Goal: Task Accomplishment & Management: Complete application form

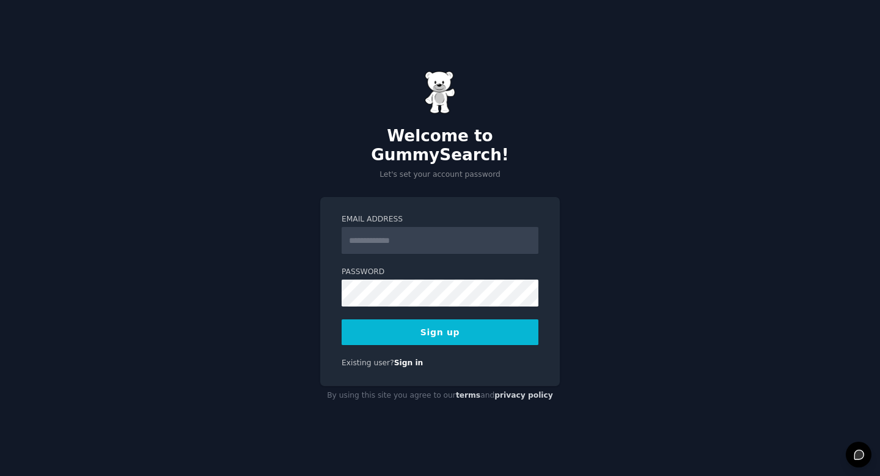
click at [440, 235] on input "Email Address" at bounding box center [440, 240] width 197 height 27
click at [422, 235] on input "Email Address" at bounding box center [440, 240] width 197 height 27
click at [405, 358] on link "Sign in" at bounding box center [408, 362] width 29 height 9
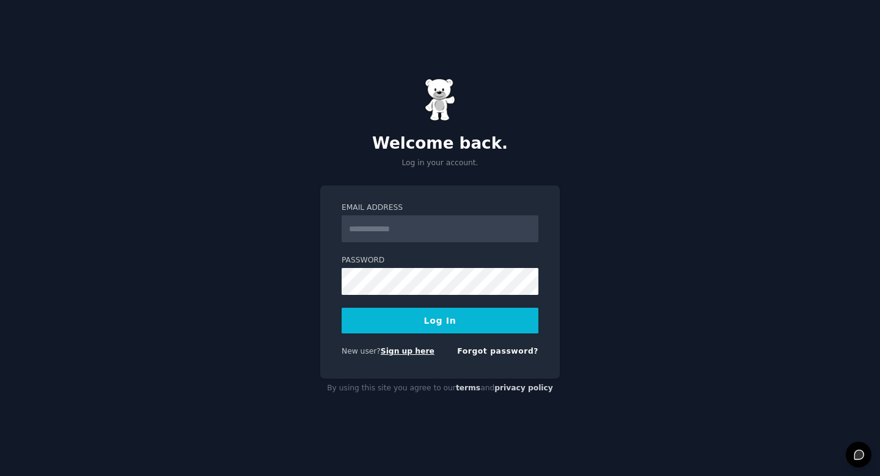
click at [407, 351] on link "Sign up here" at bounding box center [408, 351] width 54 height 9
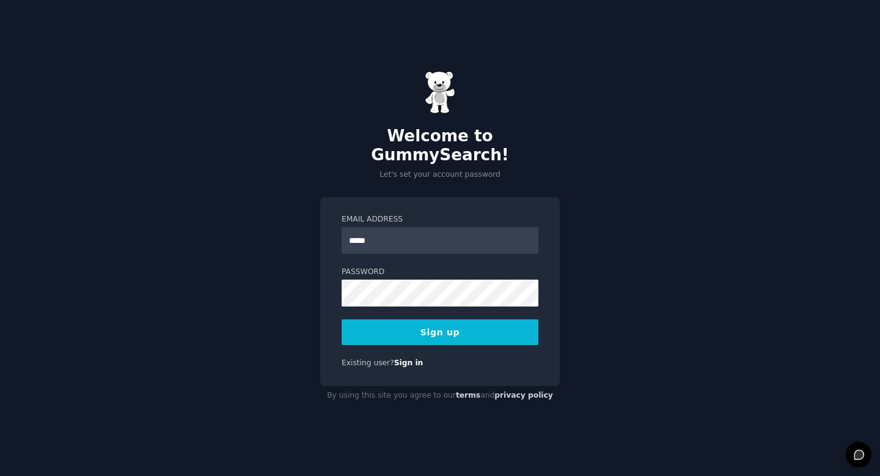
type input "**********"
click at [419, 331] on button "Sign up" at bounding box center [440, 332] width 197 height 26
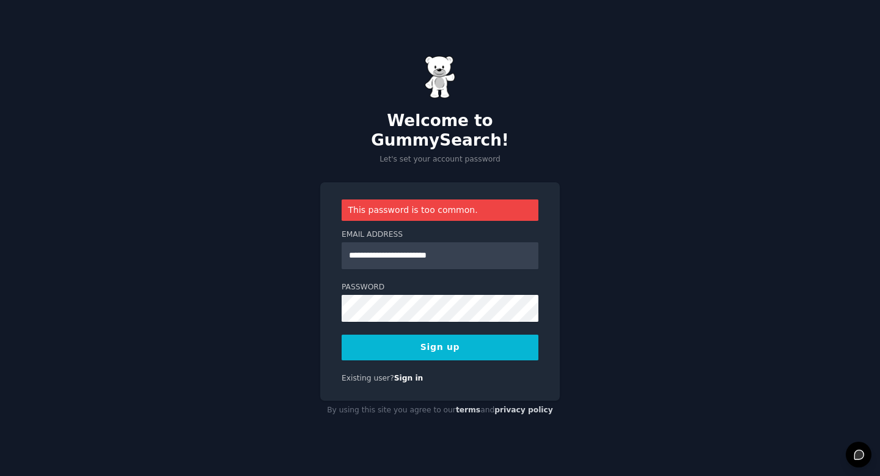
click at [415, 347] on button "Sign up" at bounding box center [440, 347] width 197 height 26
click at [465, 334] on button "Sign up" at bounding box center [440, 347] width 197 height 26
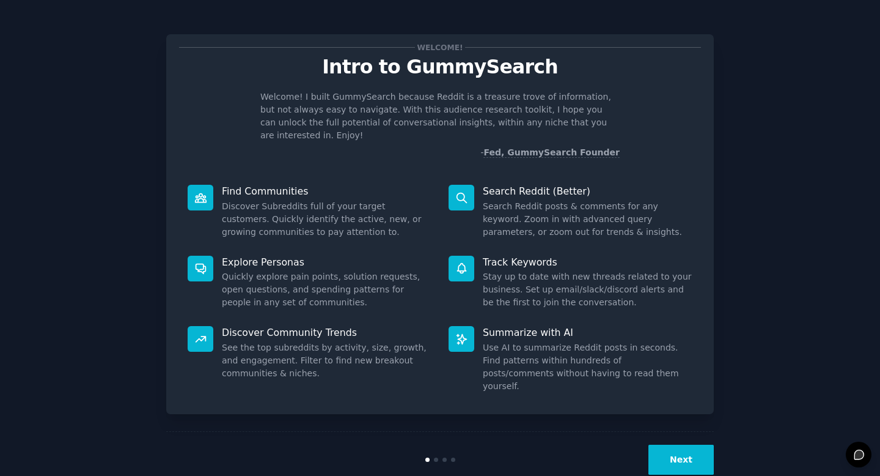
click at [666, 444] on button "Next" at bounding box center [681, 459] width 65 height 30
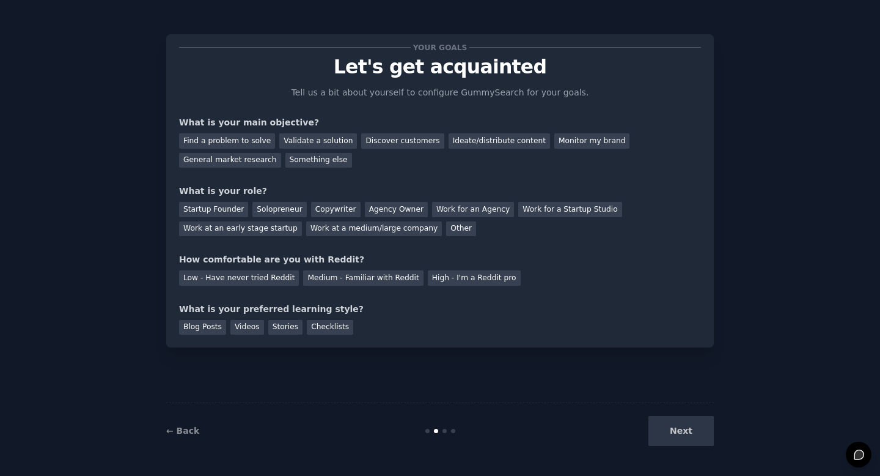
click at [187, 417] on div "← Back Next" at bounding box center [440, 430] width 548 height 56
click at [187, 426] on link "← Back" at bounding box center [182, 430] width 33 height 10
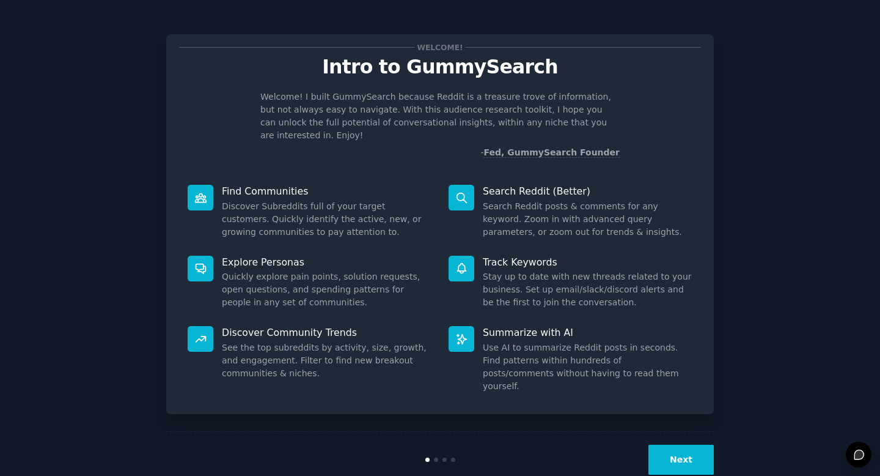
click at [650, 287] on dd "Stay up to date with new threads related to your business. Set up email/slack/d…" at bounding box center [588, 289] width 210 height 39
click at [668, 444] on button "Next" at bounding box center [681, 459] width 65 height 30
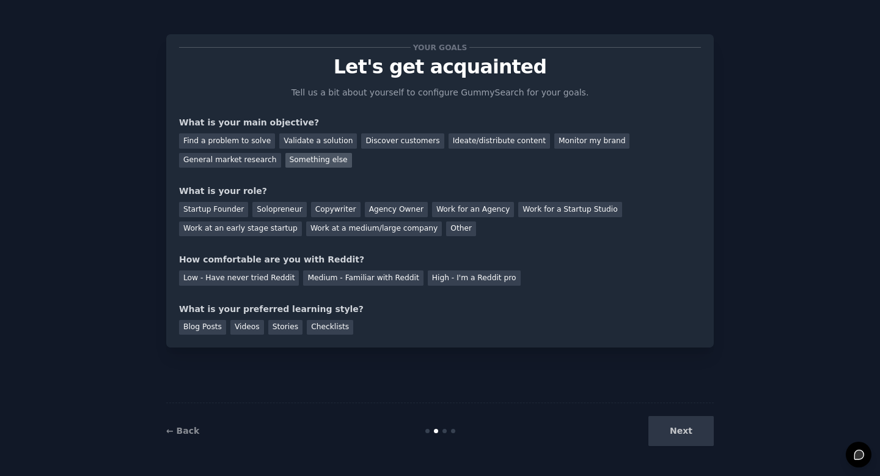
click at [300, 158] on div "Something else" at bounding box center [318, 160] width 67 height 15
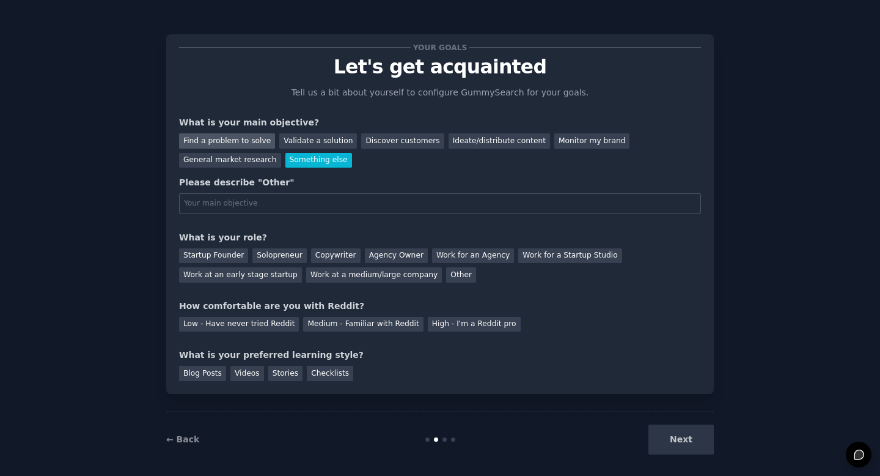
click at [256, 140] on div "Find a problem to solve" at bounding box center [227, 140] width 96 height 15
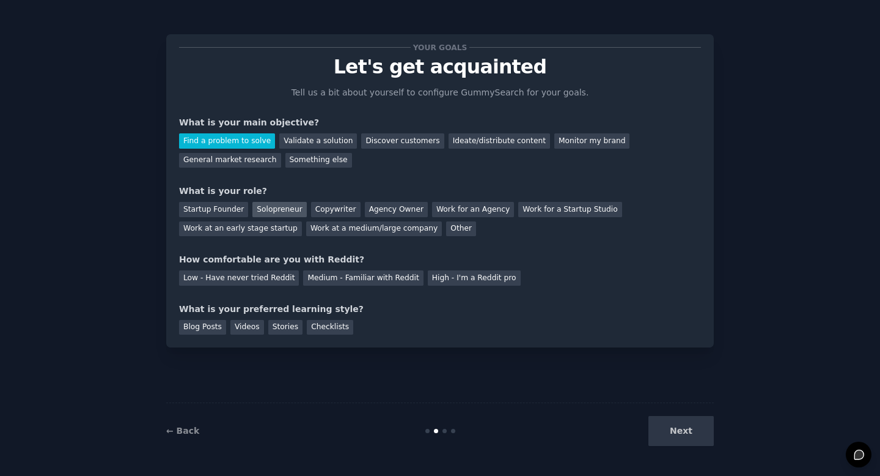
click at [254, 204] on div "Solopreneur" at bounding box center [279, 209] width 54 height 15
click at [263, 279] on div "Low - Have never tried Reddit" at bounding box center [239, 277] width 120 height 15
click at [240, 326] on div "Videos" at bounding box center [247, 327] width 34 height 15
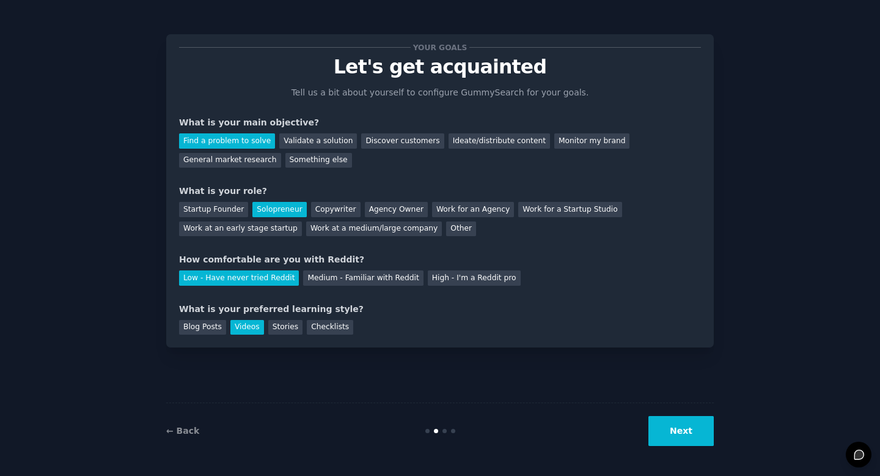
click at [696, 441] on button "Next" at bounding box center [681, 431] width 65 height 30
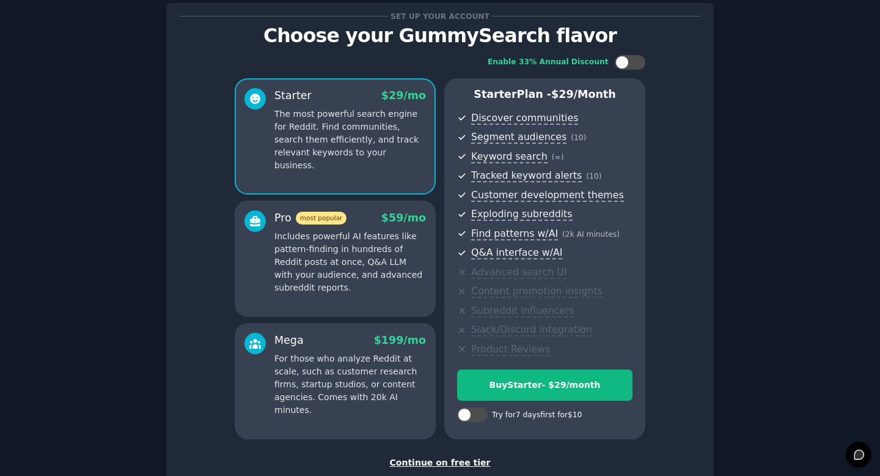
scroll to position [31, 0]
click at [373, 269] on p "Includes powerful AI features like pattern-finding in hundreds of Reddit posts …" at bounding box center [350, 262] width 152 height 64
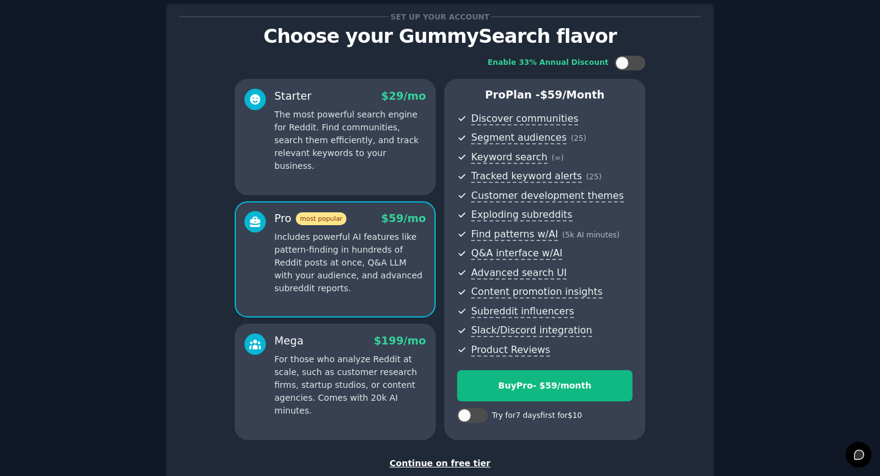
click at [350, 360] on p "For those who analyze Reddit at scale, such as customer research firms, startup…" at bounding box center [350, 385] width 152 height 64
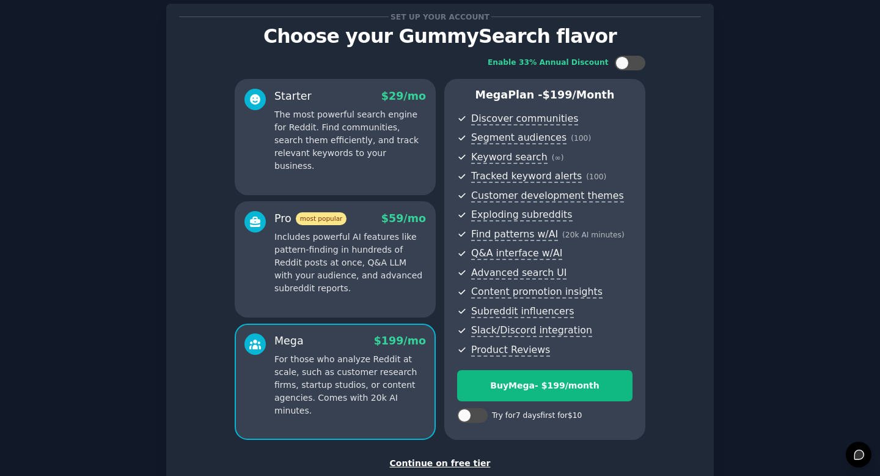
click at [358, 273] on p "Includes powerful AI features like pattern-finding in hundreds of Reddit posts …" at bounding box center [350, 262] width 152 height 64
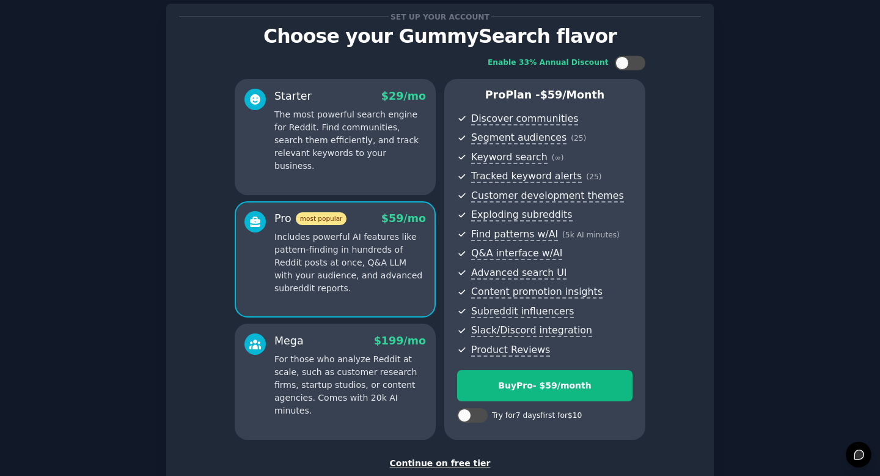
click at [355, 157] on p "The most powerful search engine for Reddit. Find communities, search them effic…" at bounding box center [350, 140] width 152 height 64
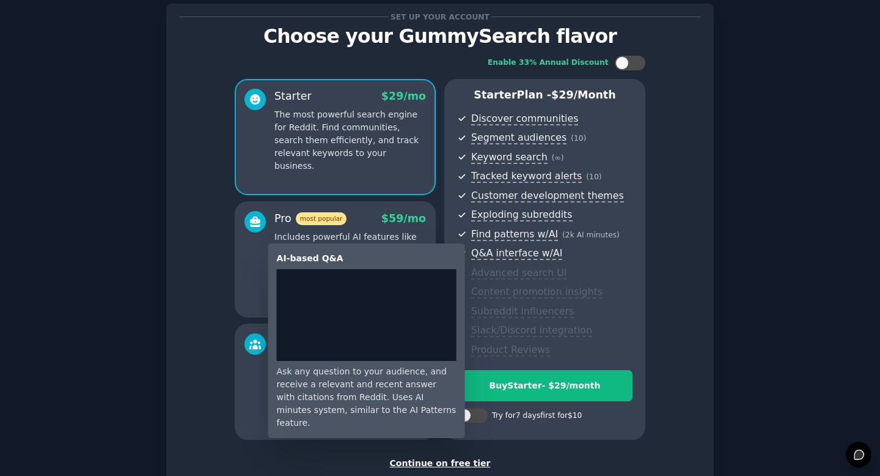
click at [265, 258] on div "AI-based Q&A Ask any question to your audience, and receive a relevant and rece…" at bounding box center [362, 340] width 205 height 194
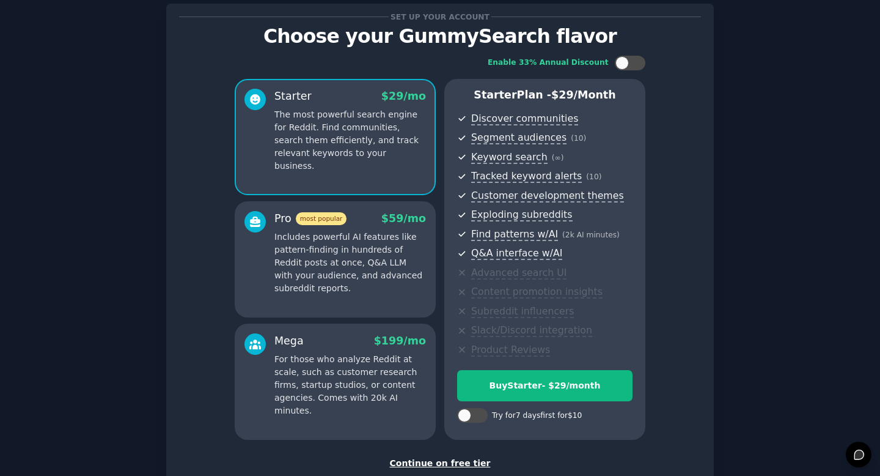
click at [292, 251] on p "Includes powerful AI features like pattern-finding in hundreds of Reddit posts …" at bounding box center [350, 262] width 152 height 64
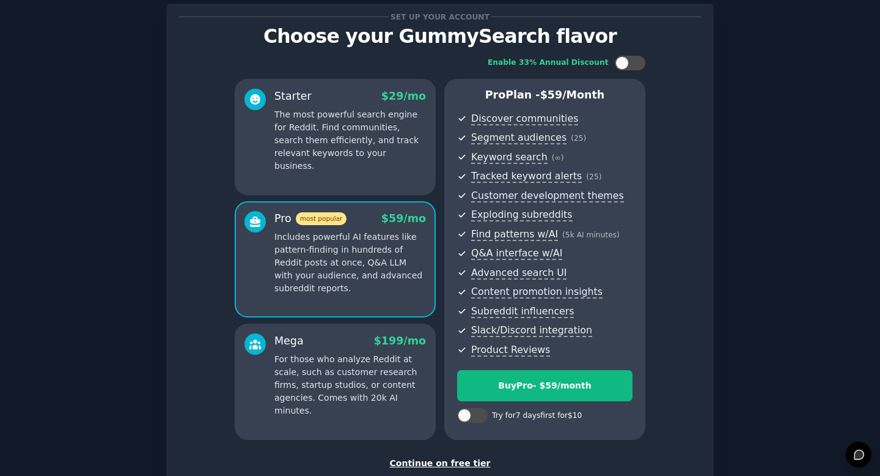
click at [346, 342] on div "Mega $ 199 /mo" at bounding box center [350, 340] width 152 height 15
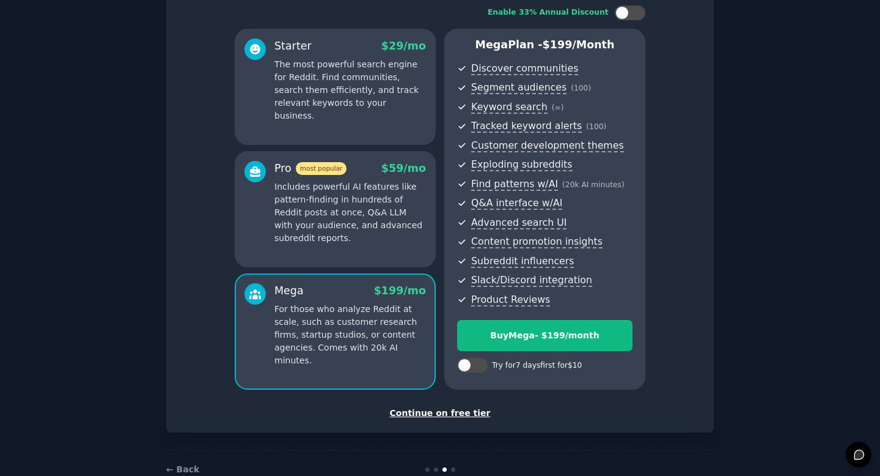
scroll to position [94, 0]
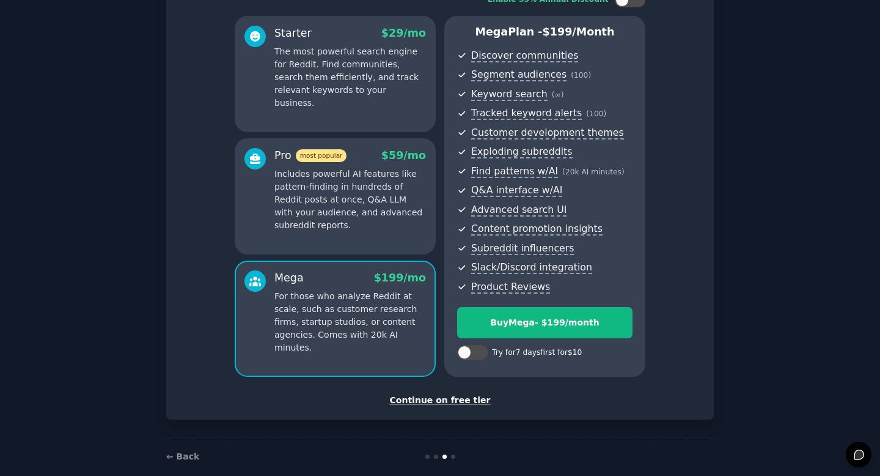
click at [432, 404] on div "Continue on free tier" at bounding box center [440, 400] width 522 height 13
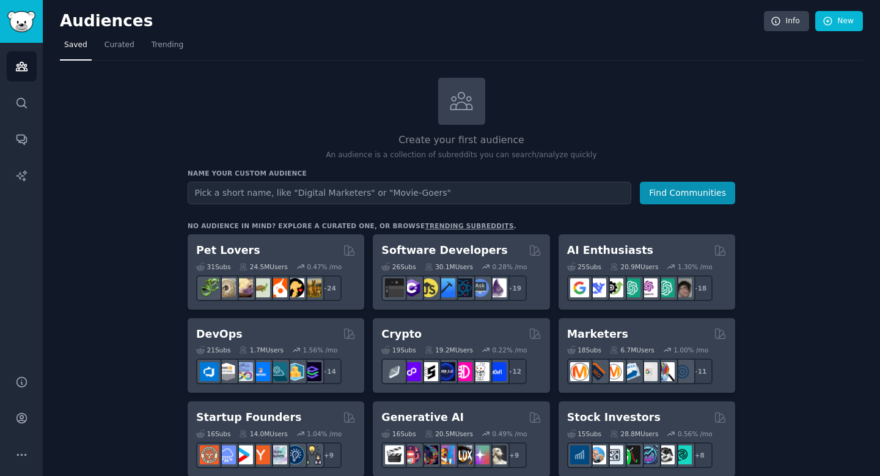
click at [312, 195] on input "text" at bounding box center [410, 193] width 444 height 23
type input "s"
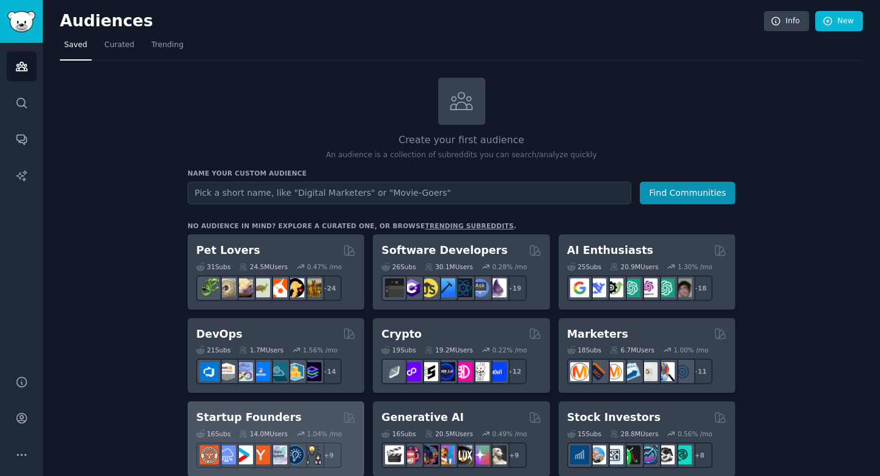
click at [273, 414] on h2 "Startup Founders" at bounding box center [248, 417] width 105 height 15
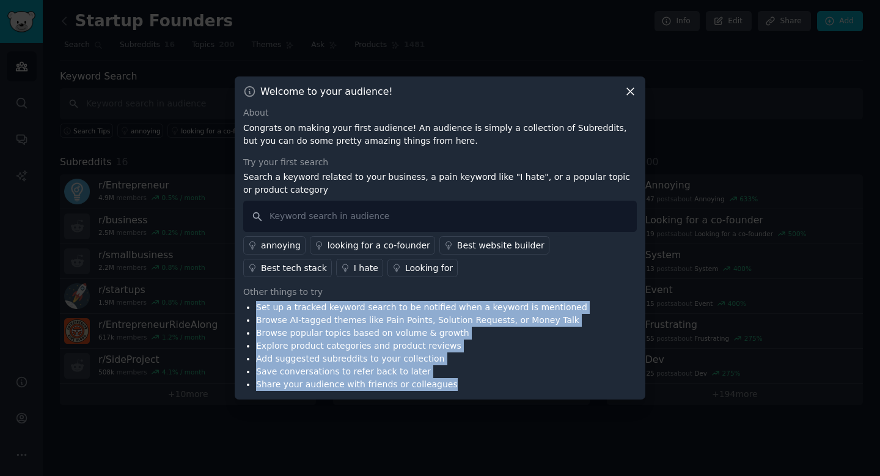
drag, startPoint x: 256, startPoint y: 304, endPoint x: 454, endPoint y: 379, distance: 211.1
click at [454, 379] on ul "Set up a tracked keyword search to be notified when a keyword is mentioned Brow…" at bounding box center [415, 346] width 344 height 90
copy ul "Set up a tracked keyword search to be notified when a keyword is mentioned Brow…"
click at [499, 370] on li "Save conversations to refer back to later" at bounding box center [421, 371] width 331 height 13
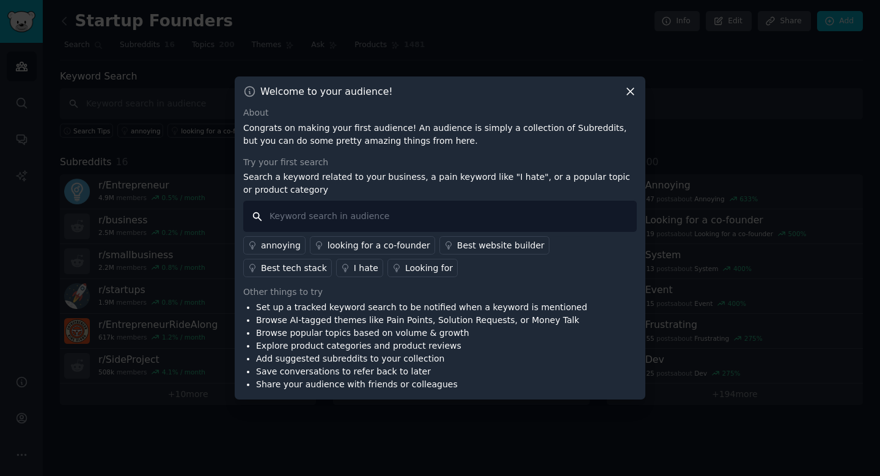
click at [315, 215] on input "text" at bounding box center [440, 216] width 394 height 31
type input "m"
type input "growth ai"
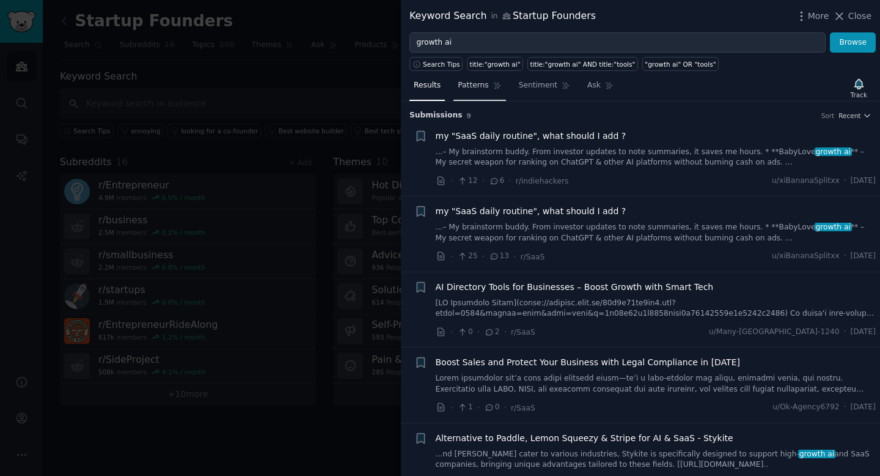
click at [473, 86] on span "Patterns" at bounding box center [473, 85] width 31 height 11
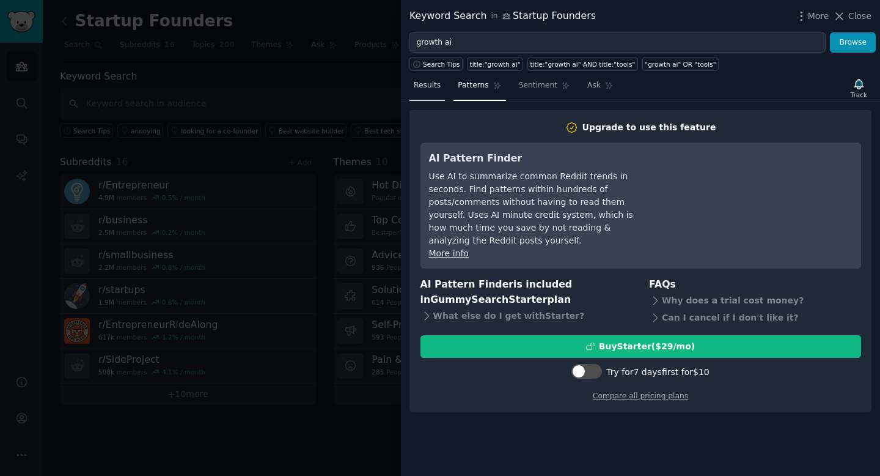
click at [440, 87] on link "Results" at bounding box center [427, 88] width 35 height 25
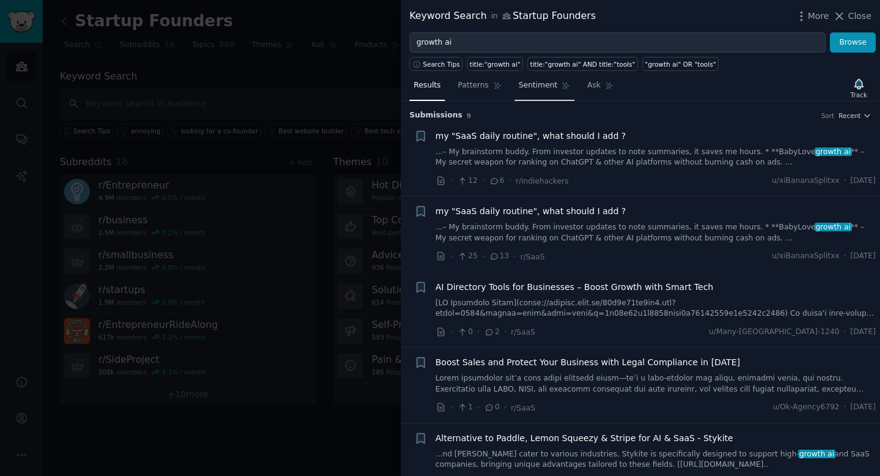
click at [526, 87] on span "Sentiment" at bounding box center [538, 85] width 39 height 11
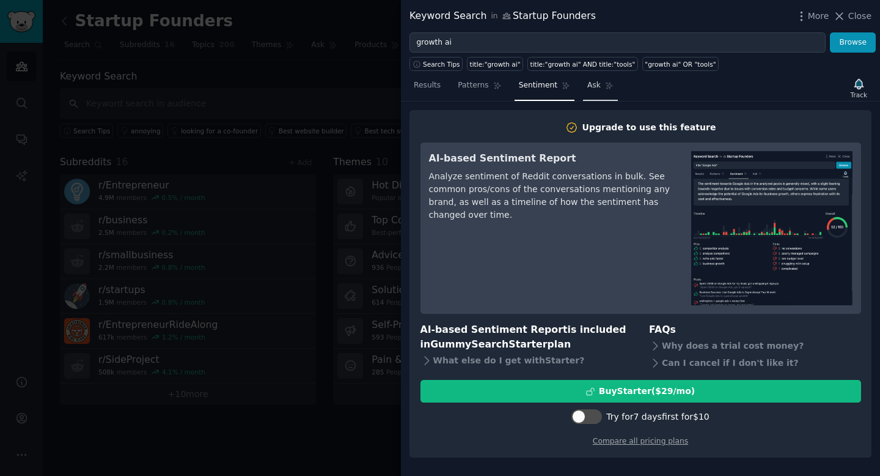
click at [591, 88] on span "Ask" at bounding box center [593, 85] width 13 height 11
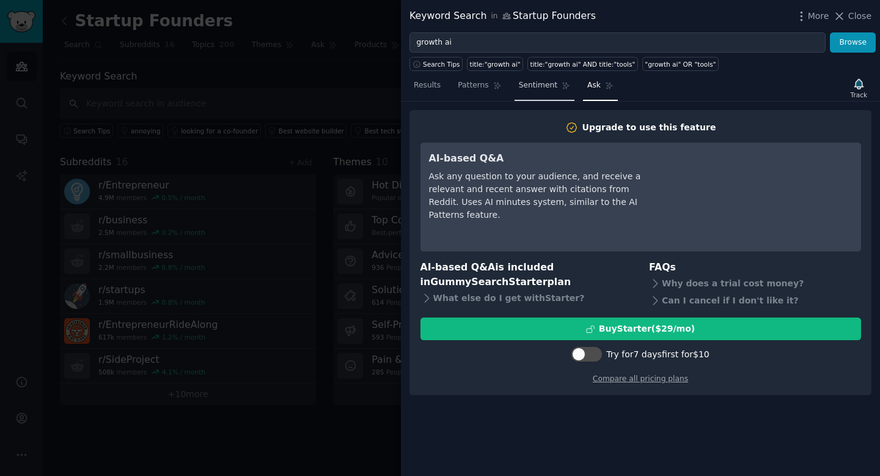
click at [543, 91] on link "Sentiment" at bounding box center [545, 88] width 60 height 25
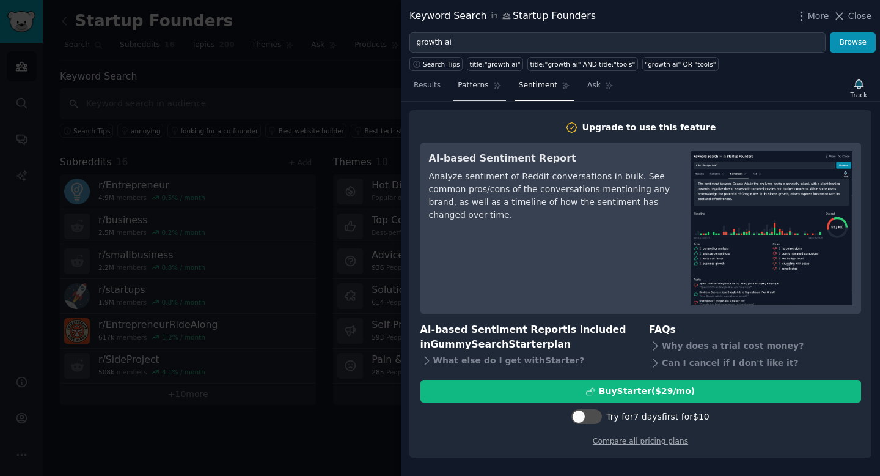
click at [489, 90] on link "Patterns" at bounding box center [480, 88] width 52 height 25
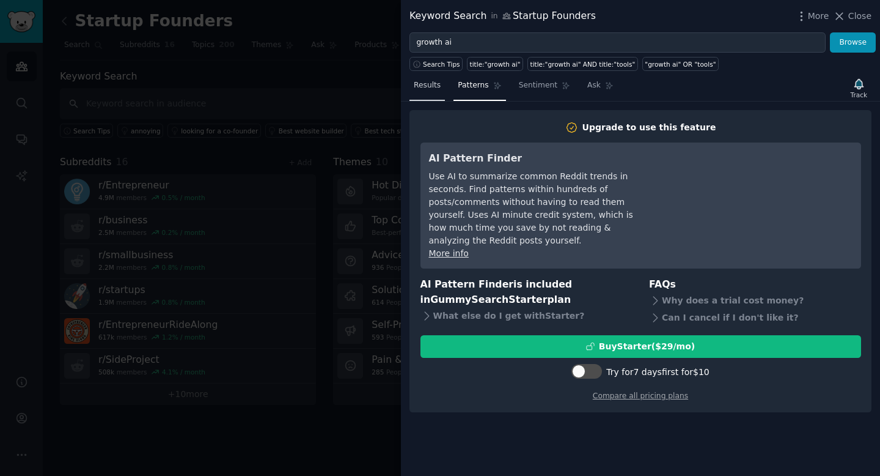
click at [434, 92] on link "Results" at bounding box center [427, 88] width 35 height 25
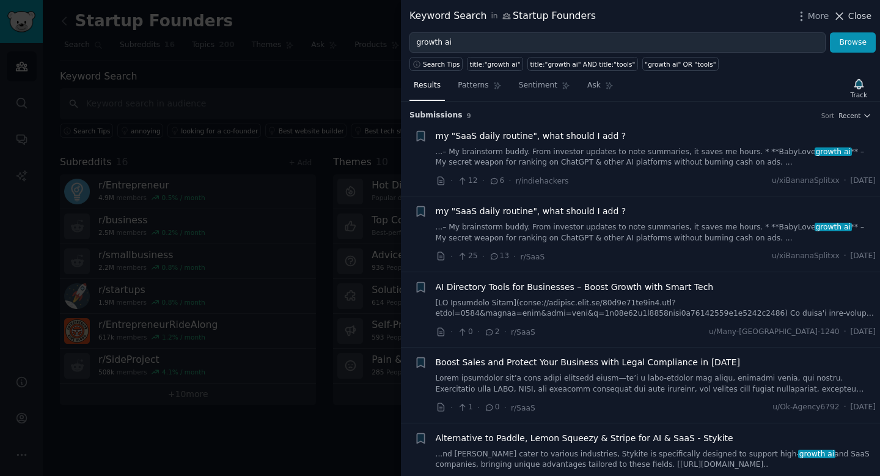
click at [866, 19] on span "Close" at bounding box center [859, 16] width 23 height 13
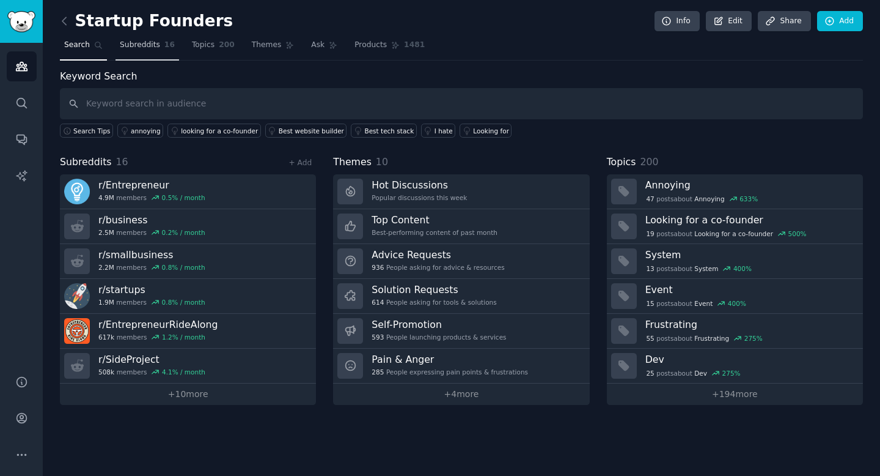
click at [143, 52] on link "Subreddits 16" at bounding box center [148, 47] width 64 height 25
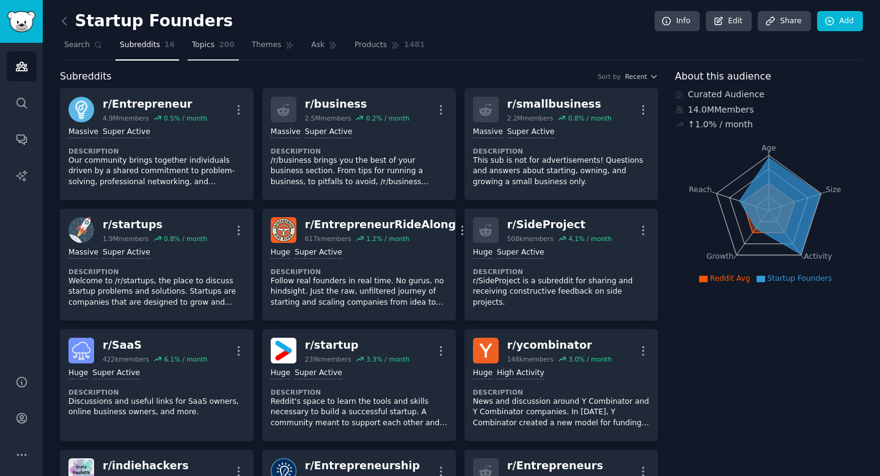
click at [208, 53] on link "Topics 200" at bounding box center [213, 47] width 51 height 25
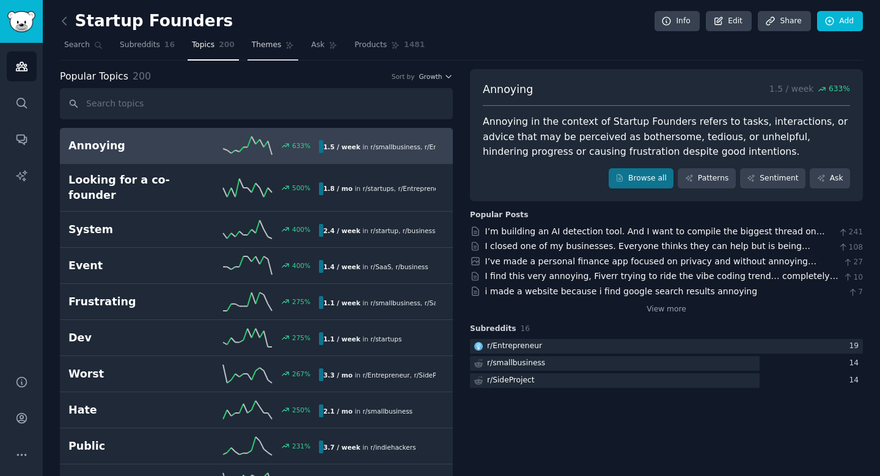
click at [267, 51] on link "Themes" at bounding box center [273, 47] width 51 height 25
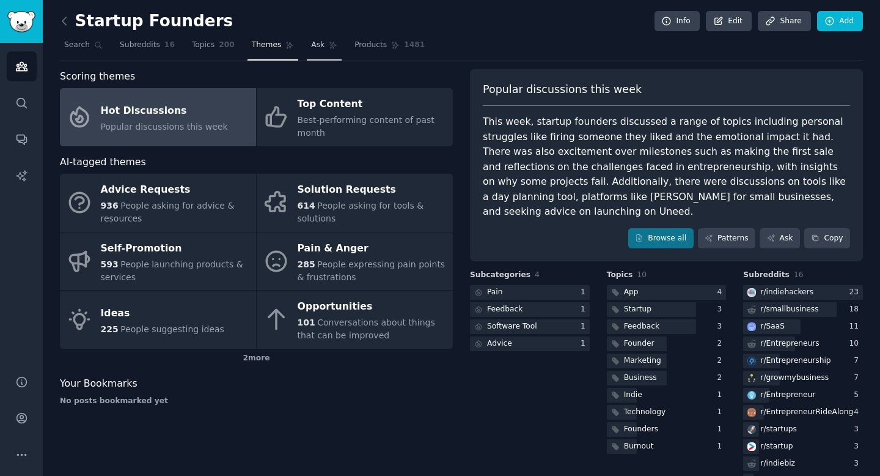
click at [329, 46] on icon at bounding box center [333, 45] width 9 height 9
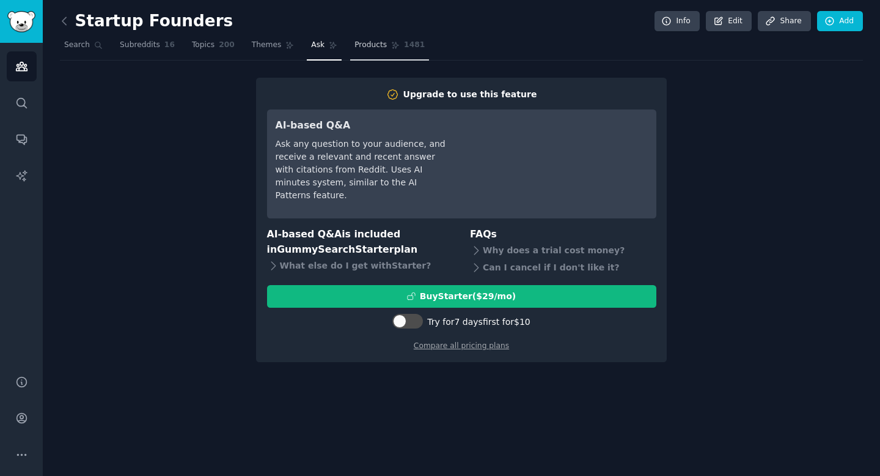
click at [356, 54] on link "Products 1481" at bounding box center [389, 47] width 79 height 25
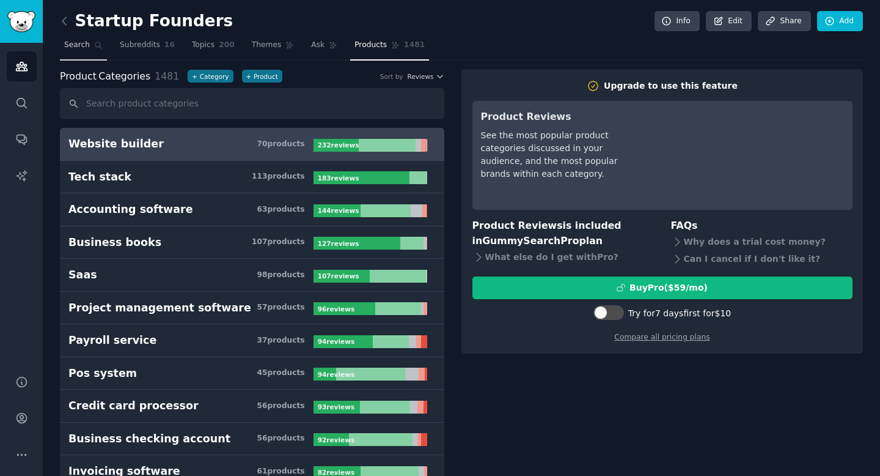
click at [92, 45] on link "Search" at bounding box center [83, 47] width 47 height 25
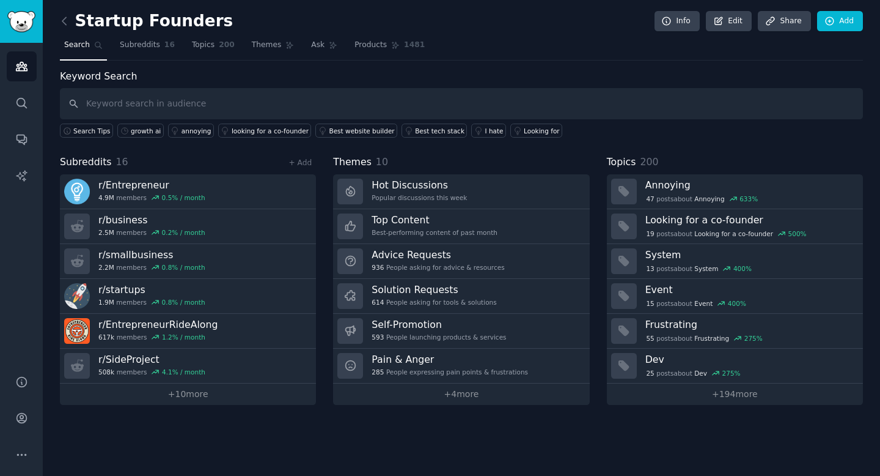
click at [340, 46] on nav "Search Subreddits 16 Topics 200 Themes Ask Products 1481" at bounding box center [461, 47] width 803 height 25
click at [363, 46] on span "Products" at bounding box center [371, 45] width 32 height 11
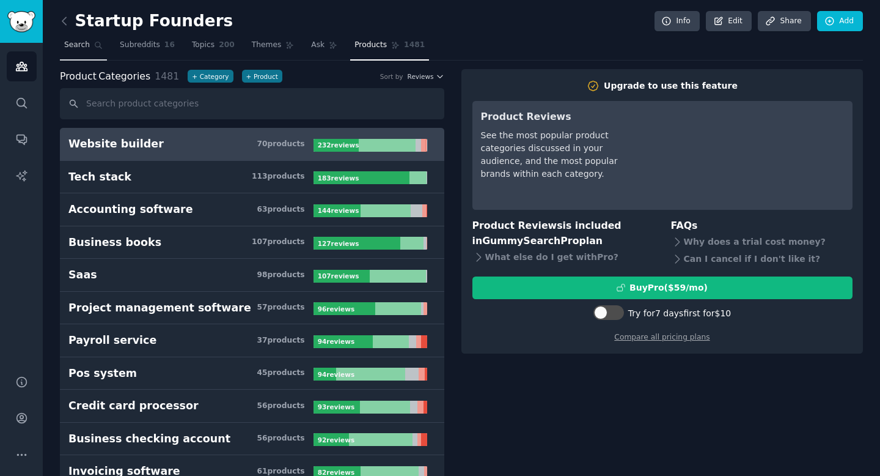
click at [82, 48] on span "Search" at bounding box center [77, 45] width 26 height 11
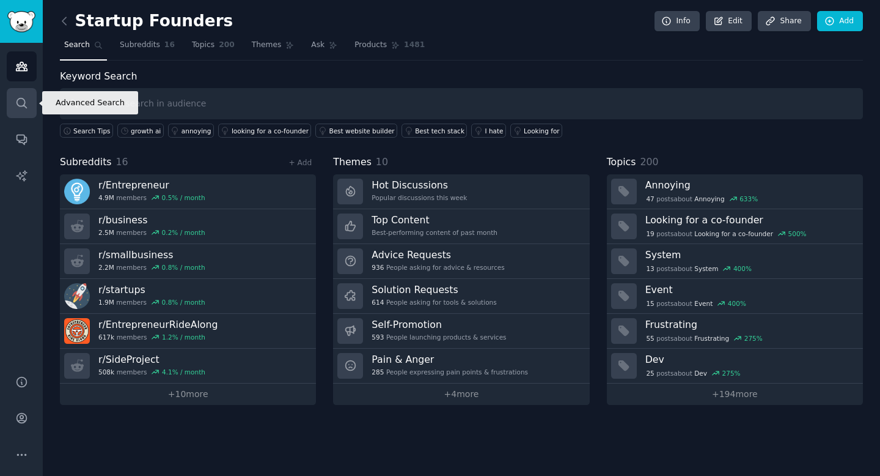
click at [17, 104] on icon "Sidebar" at bounding box center [22, 103] width 10 height 10
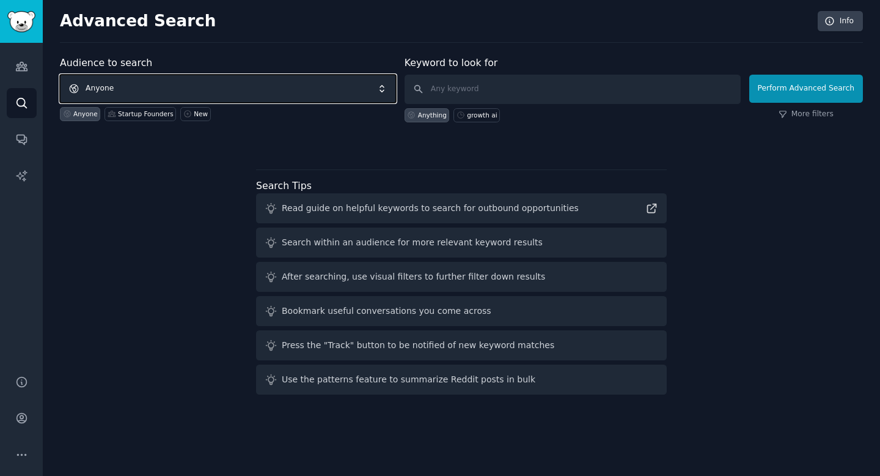
click at [283, 92] on span "Anyone" at bounding box center [228, 89] width 336 height 28
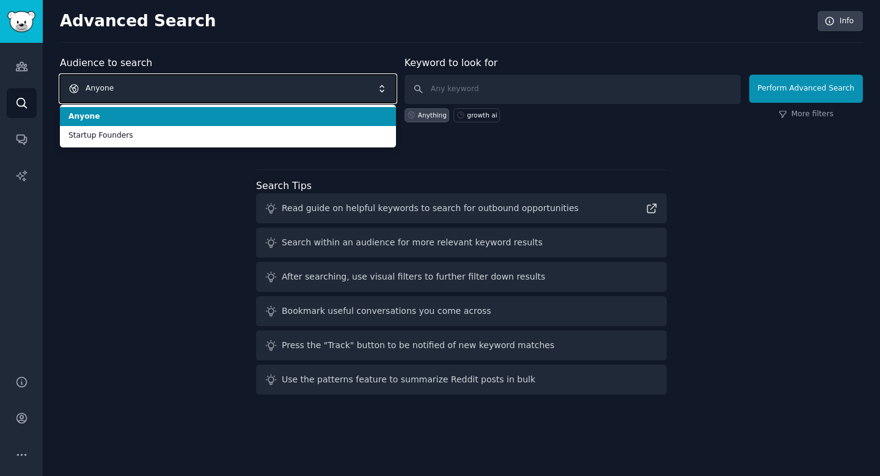
click at [284, 92] on span "Anyone" at bounding box center [228, 89] width 336 height 28
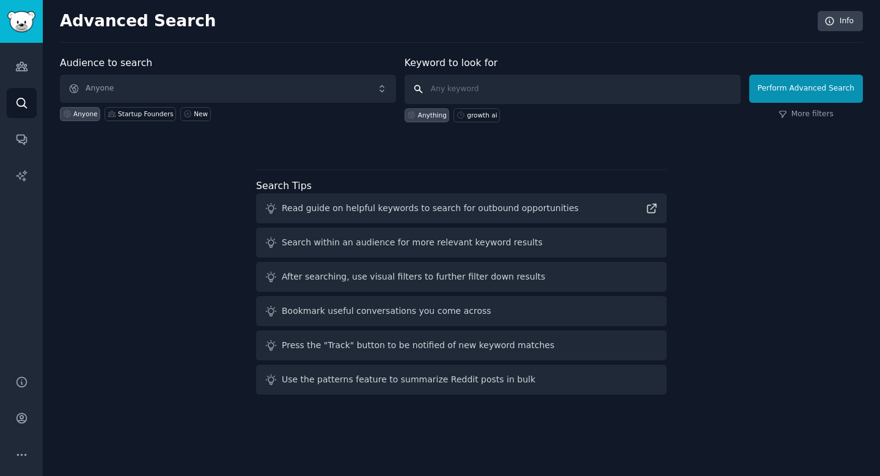
click at [495, 90] on input "text" at bounding box center [573, 89] width 336 height 29
click at [21, 139] on icon "Sidebar" at bounding box center [21, 139] width 13 height 13
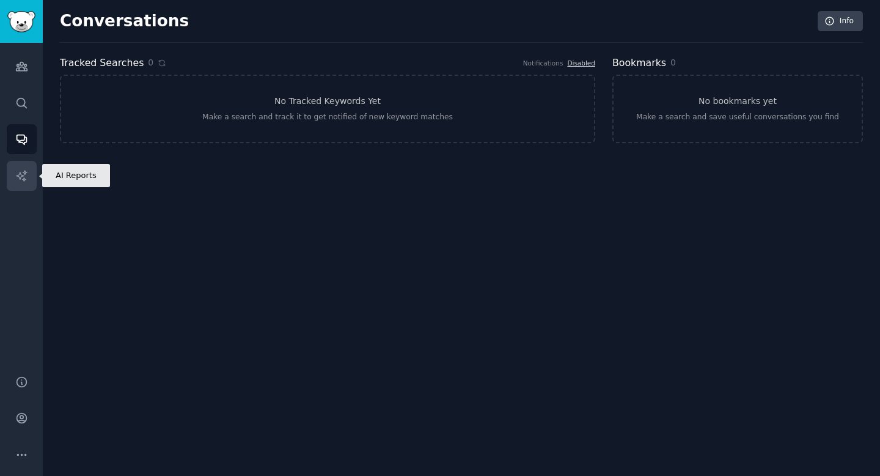
click at [22, 168] on link "AI Reports" at bounding box center [22, 176] width 30 height 30
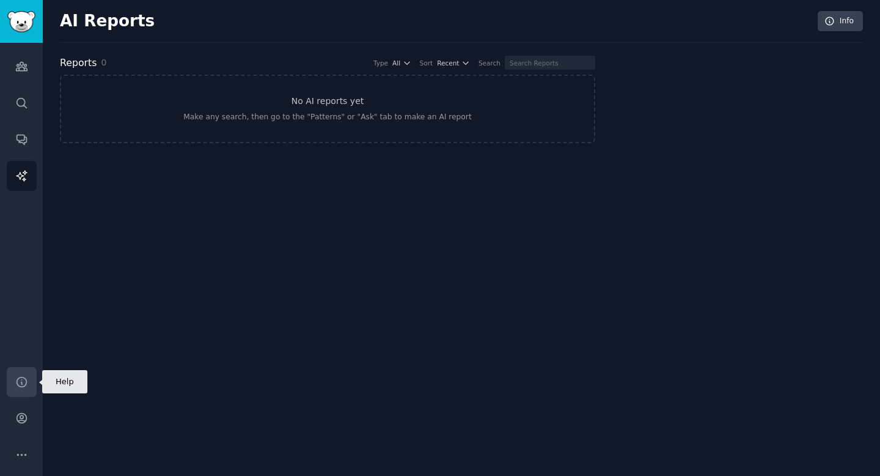
click at [23, 370] on link "Help" at bounding box center [22, 382] width 30 height 30
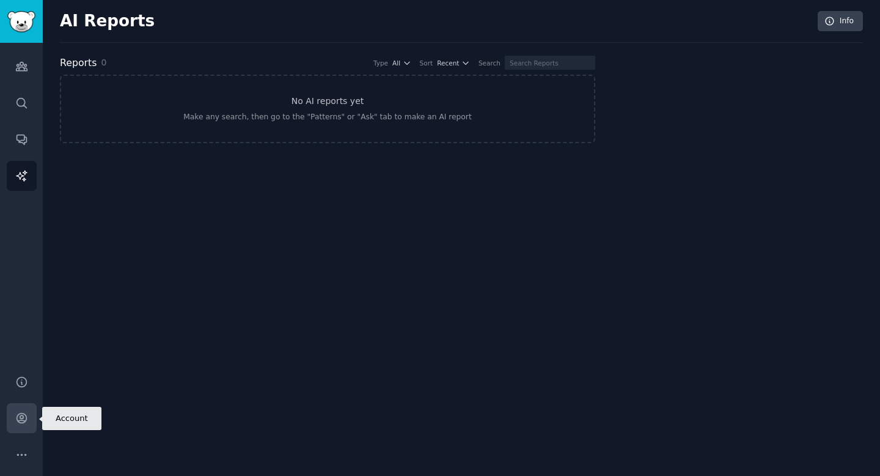
click at [28, 419] on link "Account" at bounding box center [22, 418] width 30 height 30
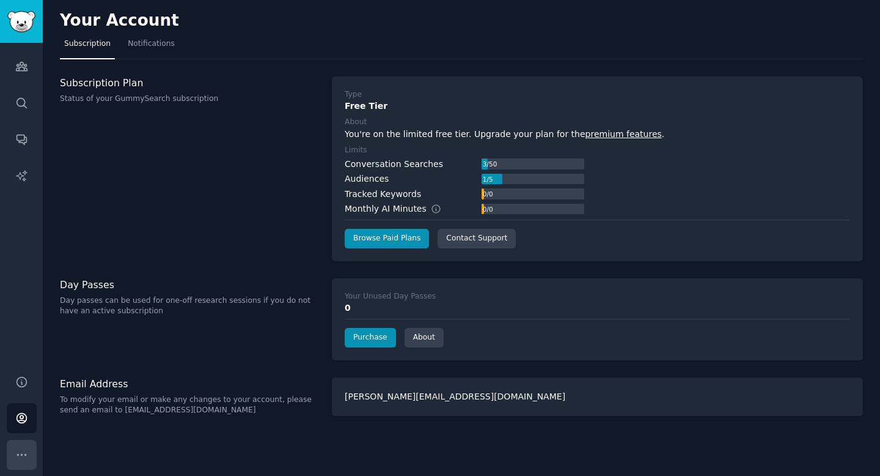
click at [21, 461] on button "More" at bounding box center [22, 455] width 30 height 30
click at [20, 68] on icon "Sidebar" at bounding box center [21, 66] width 13 height 13
